Goal: Task Accomplishment & Management: Manage account settings

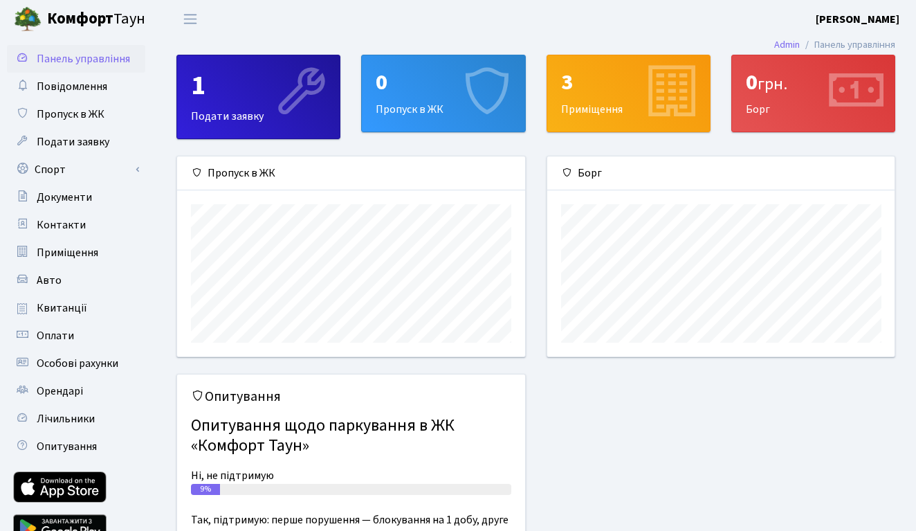
scroll to position [200, 347]
click at [95, 145] on span "Подати заявку" at bounding box center [73, 141] width 73 height 15
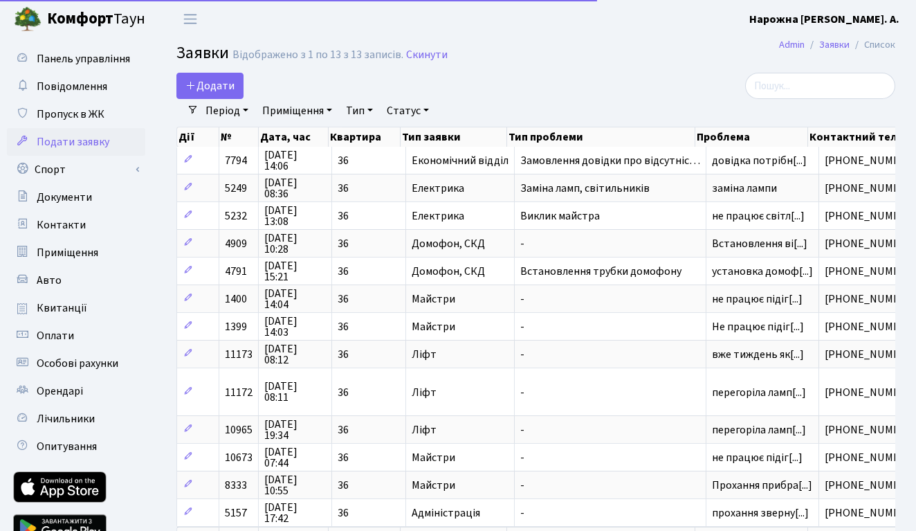
select select "25"
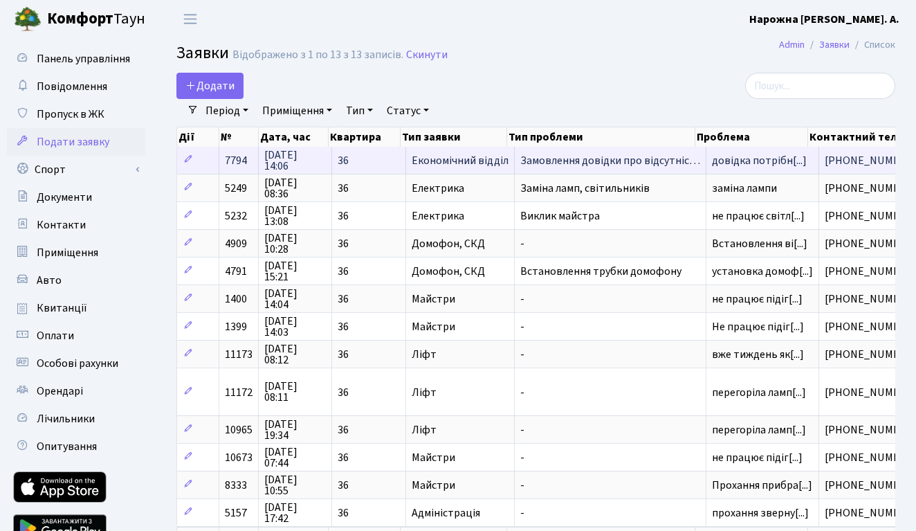
click at [574, 159] on span "Замовлення довідки про відсутніс…" at bounding box center [610, 160] width 180 height 11
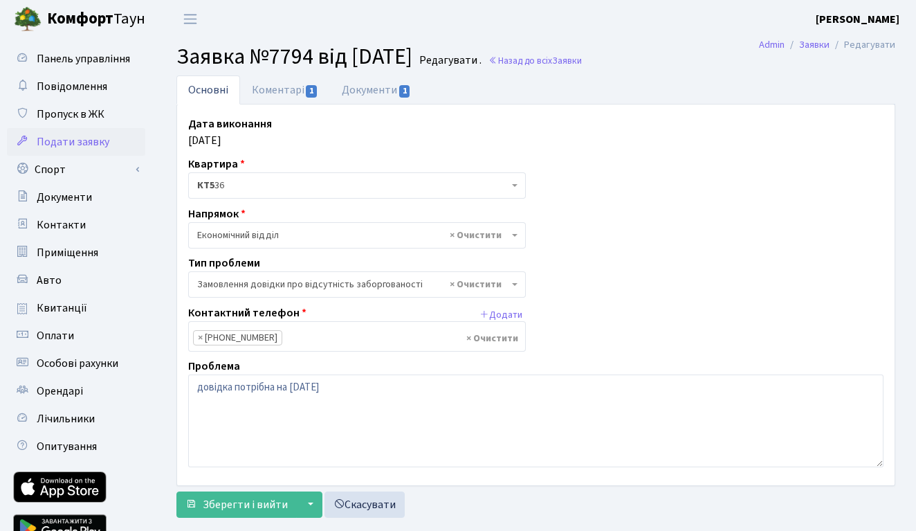
select select "35"
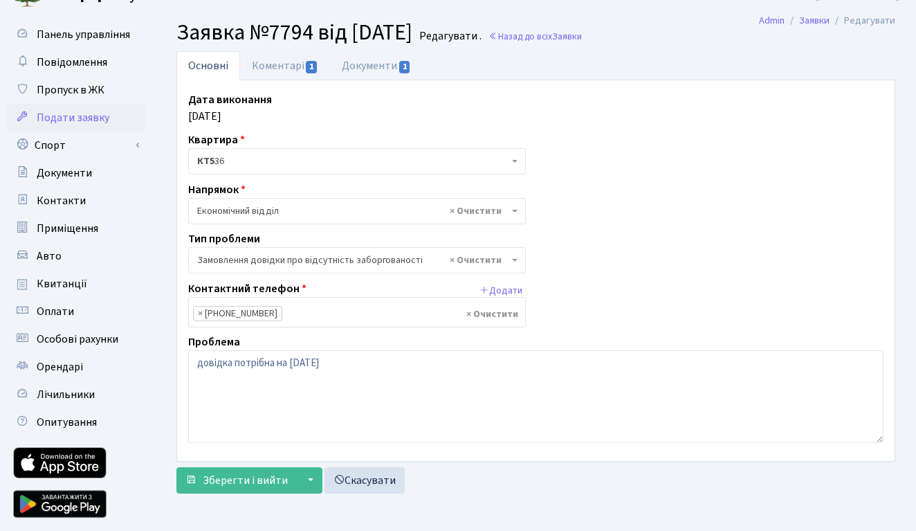
scroll to position [23, 0]
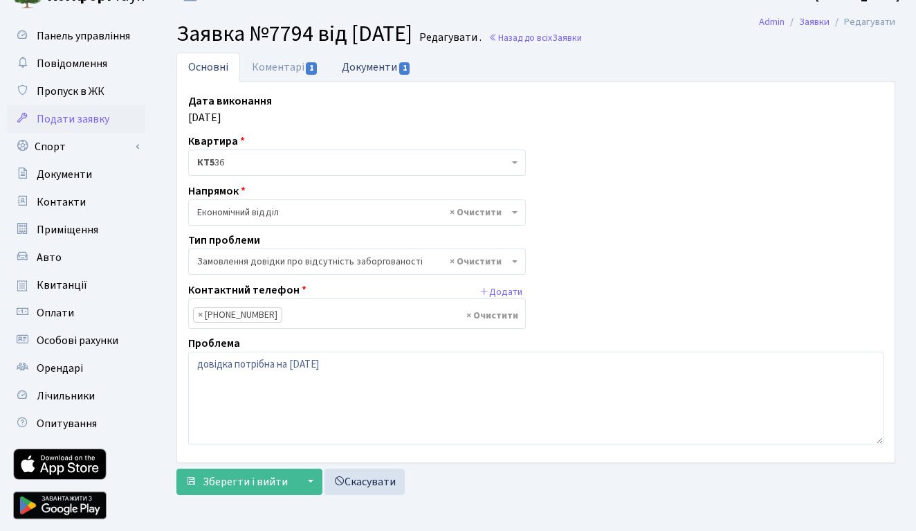
click at [388, 66] on link "Документи 1" at bounding box center [376, 67] width 93 height 28
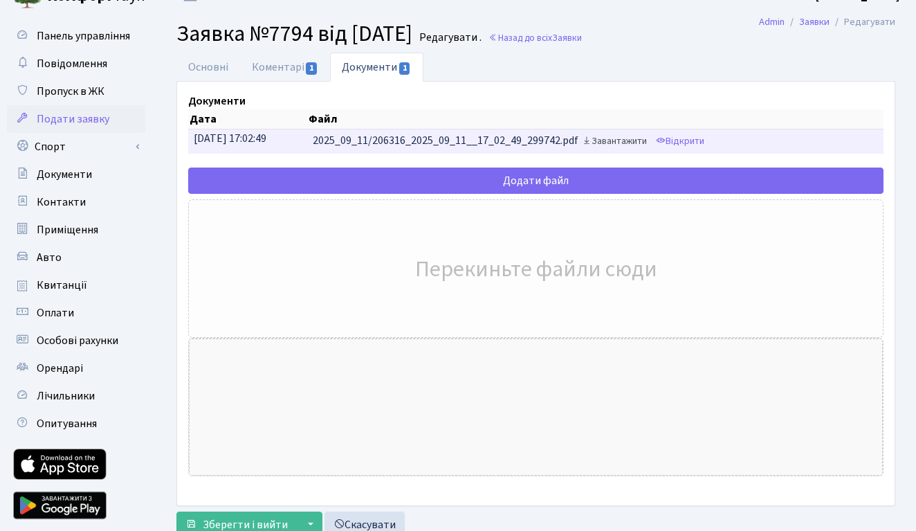
click at [632, 138] on link "Завантажити" at bounding box center [614, 141] width 72 height 21
